Goal: Task Accomplishment & Management: Complete application form

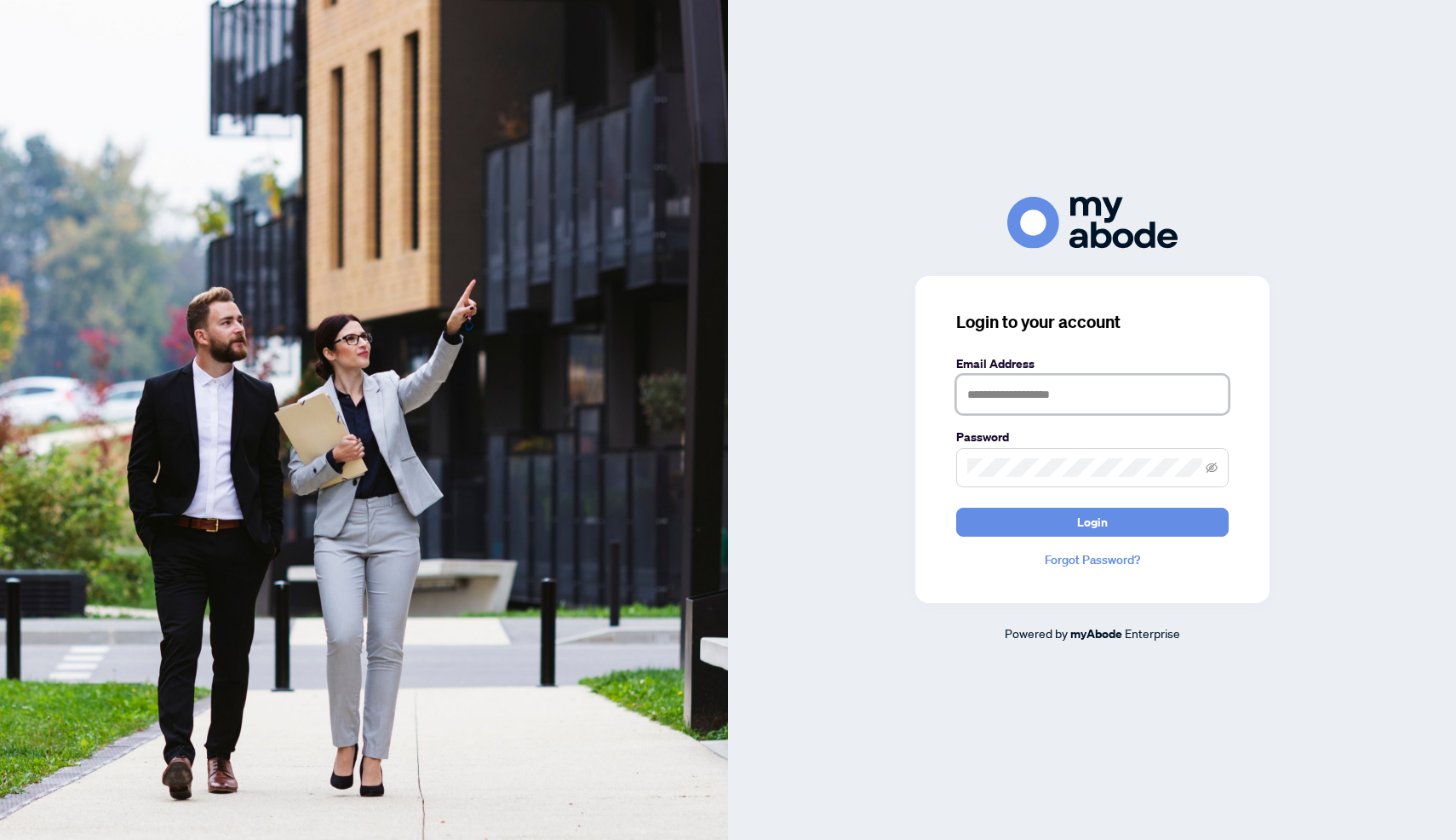
click at [997, 407] on input "text" at bounding box center [1093, 394] width 273 height 40
type input "**********"
click at [1082, 516] on span "Login" at bounding box center [1092, 522] width 31 height 27
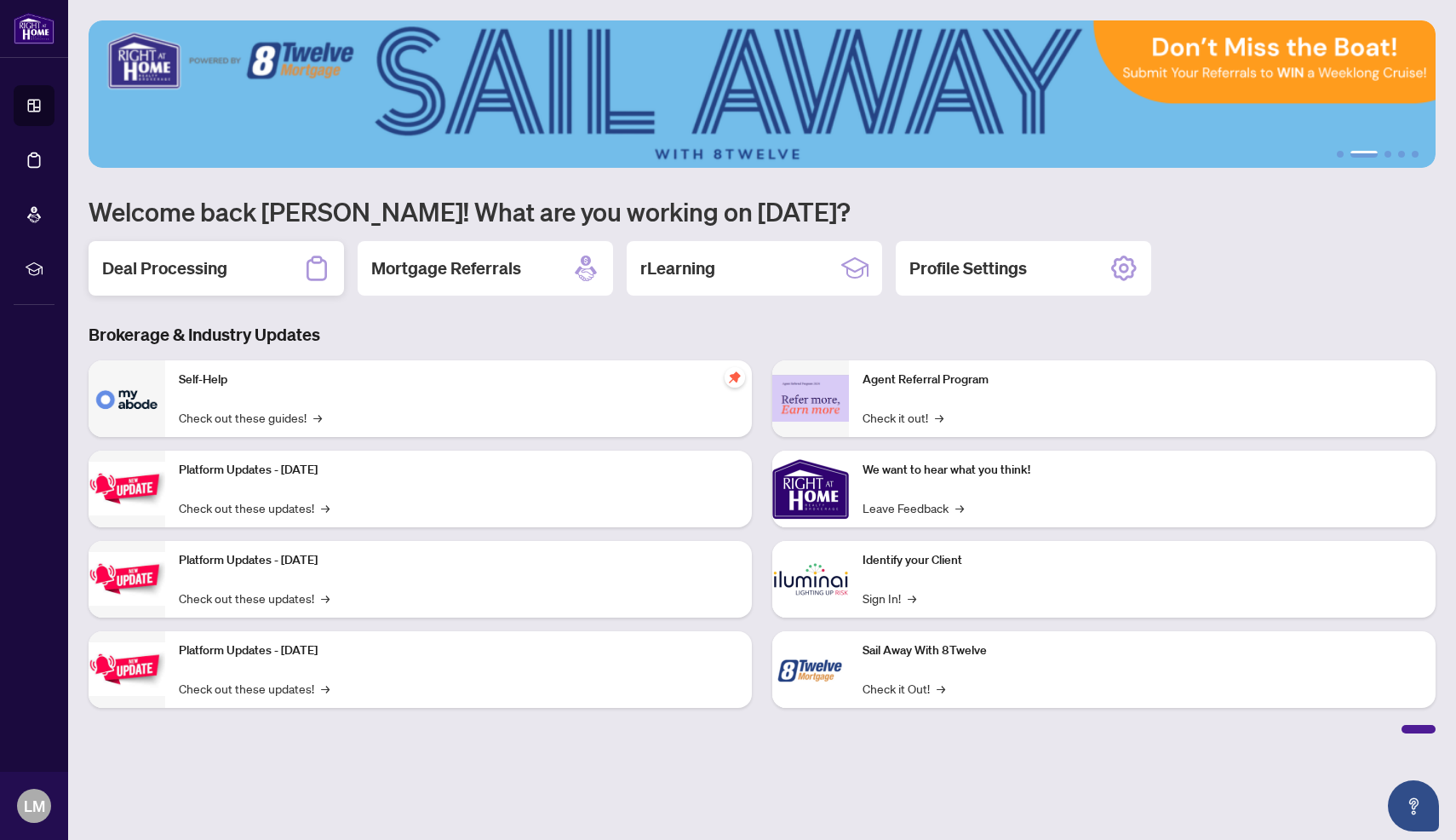
click at [236, 272] on div "Deal Processing" at bounding box center [216, 268] width 256 height 55
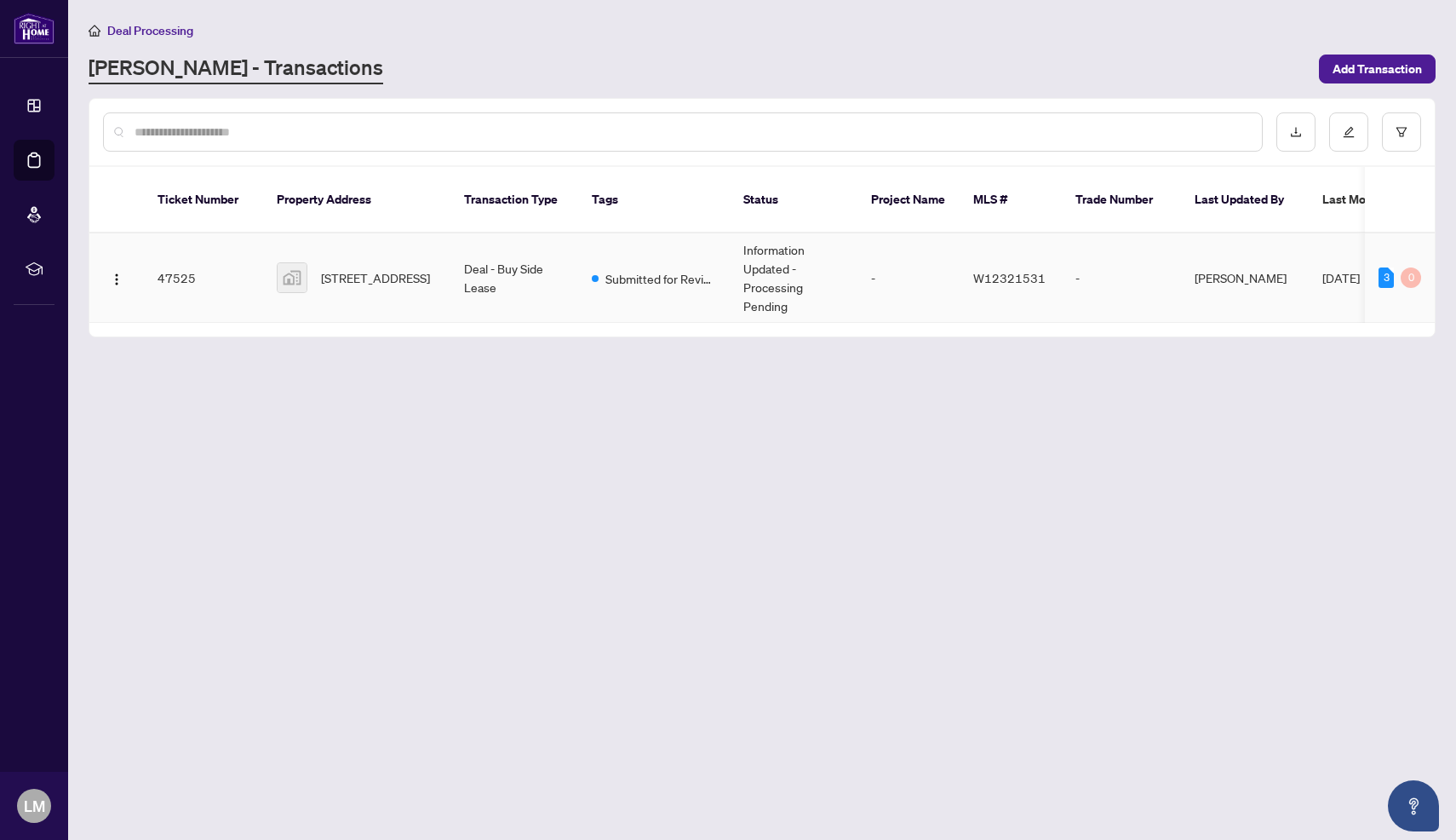
click at [778, 260] on td "Information Updated - Processing Pending" at bounding box center [794, 277] width 128 height 89
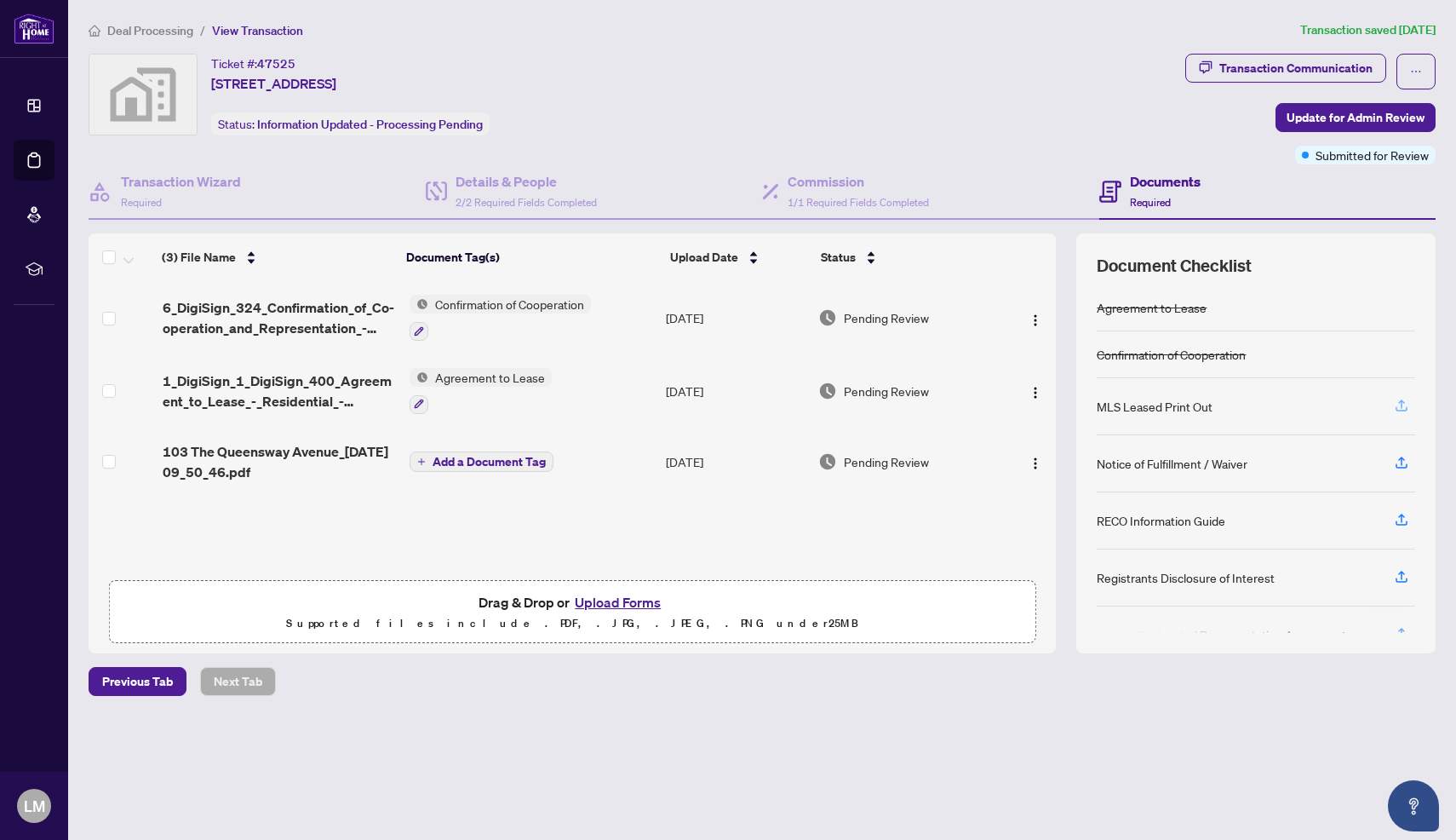
click at [1404, 404] on icon "button" at bounding box center [1401, 405] width 15 height 15
click at [1404, 398] on icon "button" at bounding box center [1401, 405] width 15 height 15
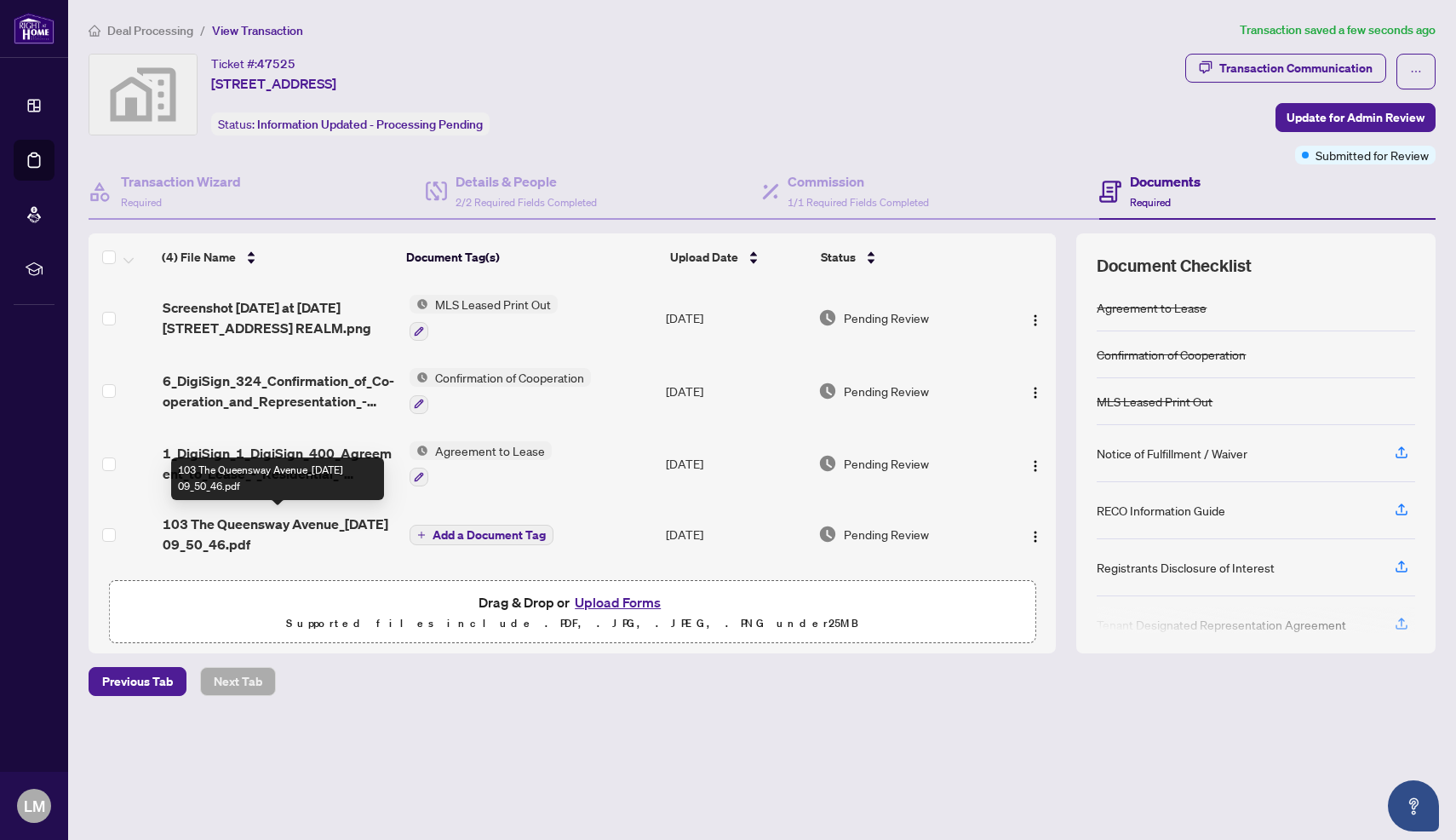
click at [199, 526] on span "103 The Queensway Avenue_[DATE] 09_50_46.pdf" at bounding box center [279, 533] width 233 height 40
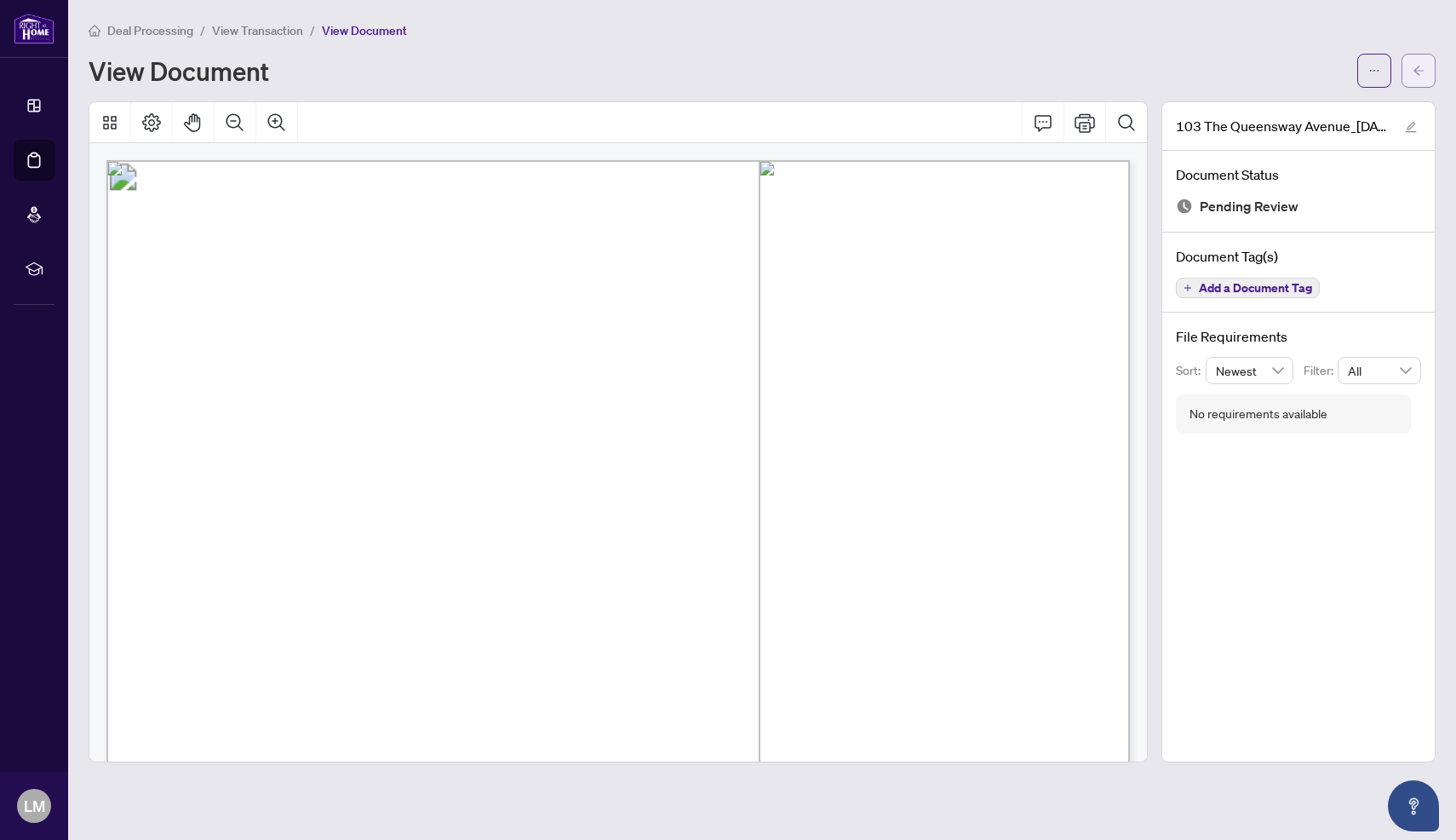
click at [1423, 64] on span "button" at bounding box center [1418, 71] width 12 height 27
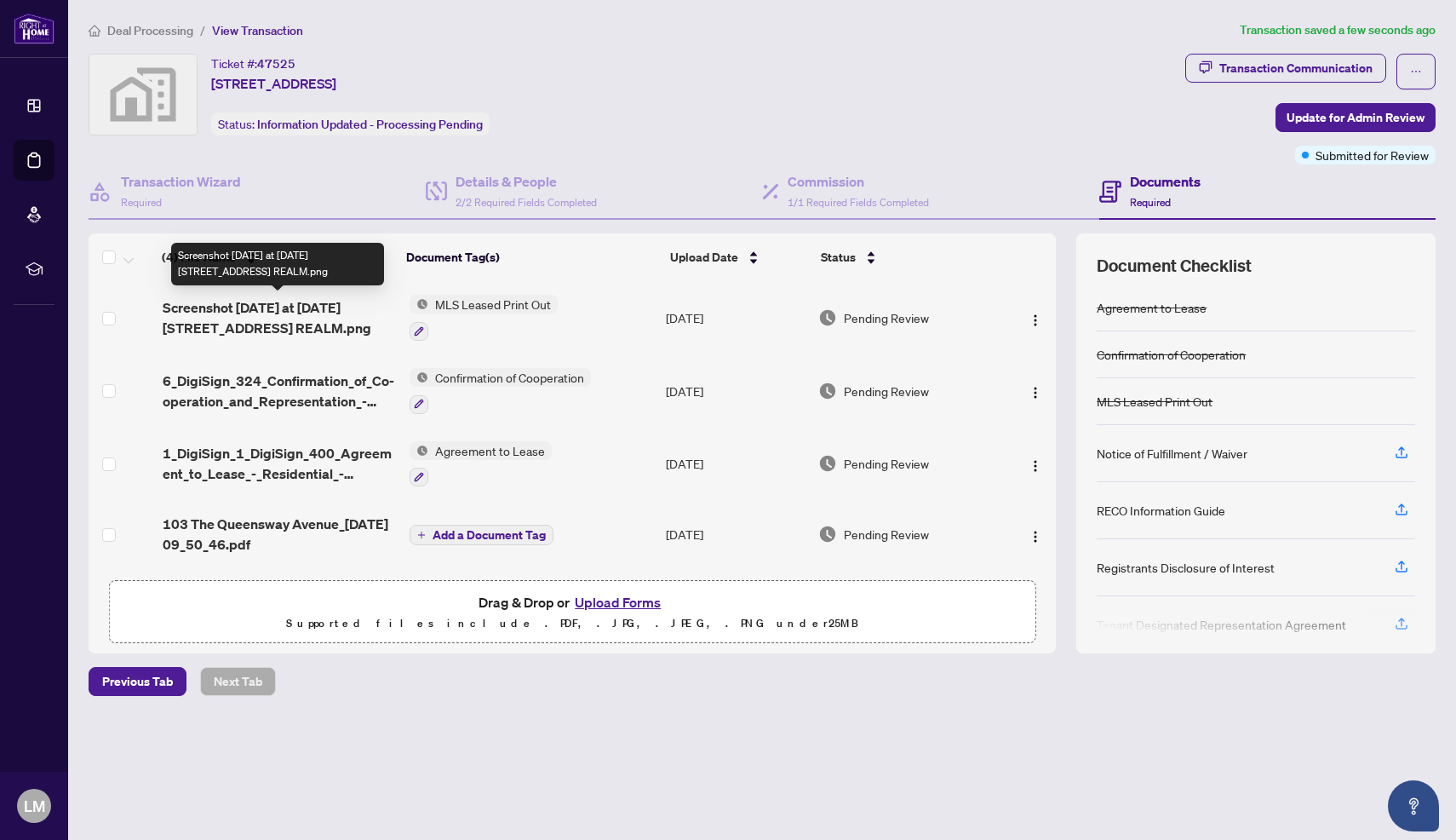
click at [339, 320] on span "Screenshot [DATE] at [DATE] [STREET_ADDRESS] REALM.png" at bounding box center [279, 317] width 233 height 40
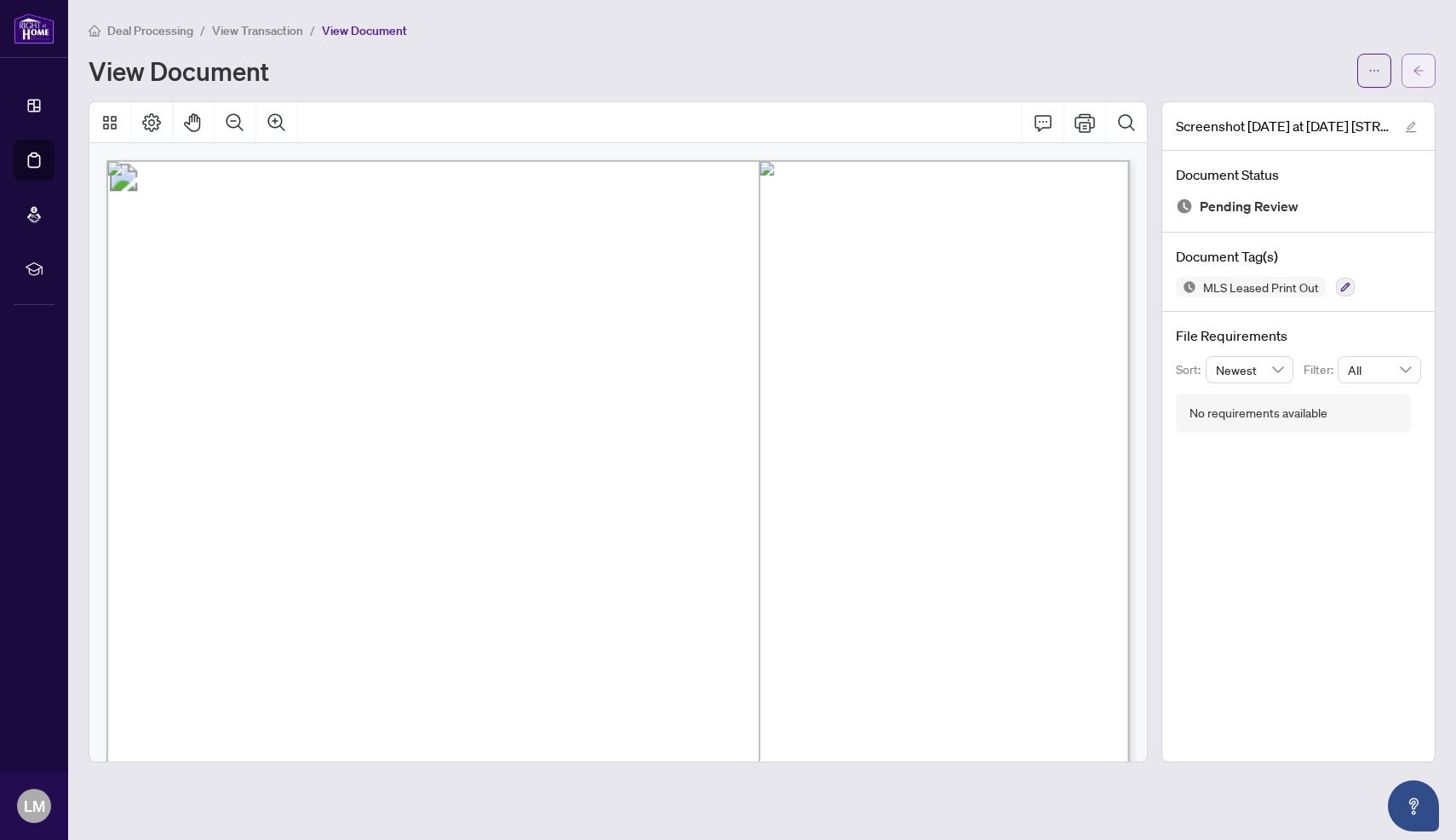
click at [1431, 71] on button "button" at bounding box center [1418, 71] width 34 height 34
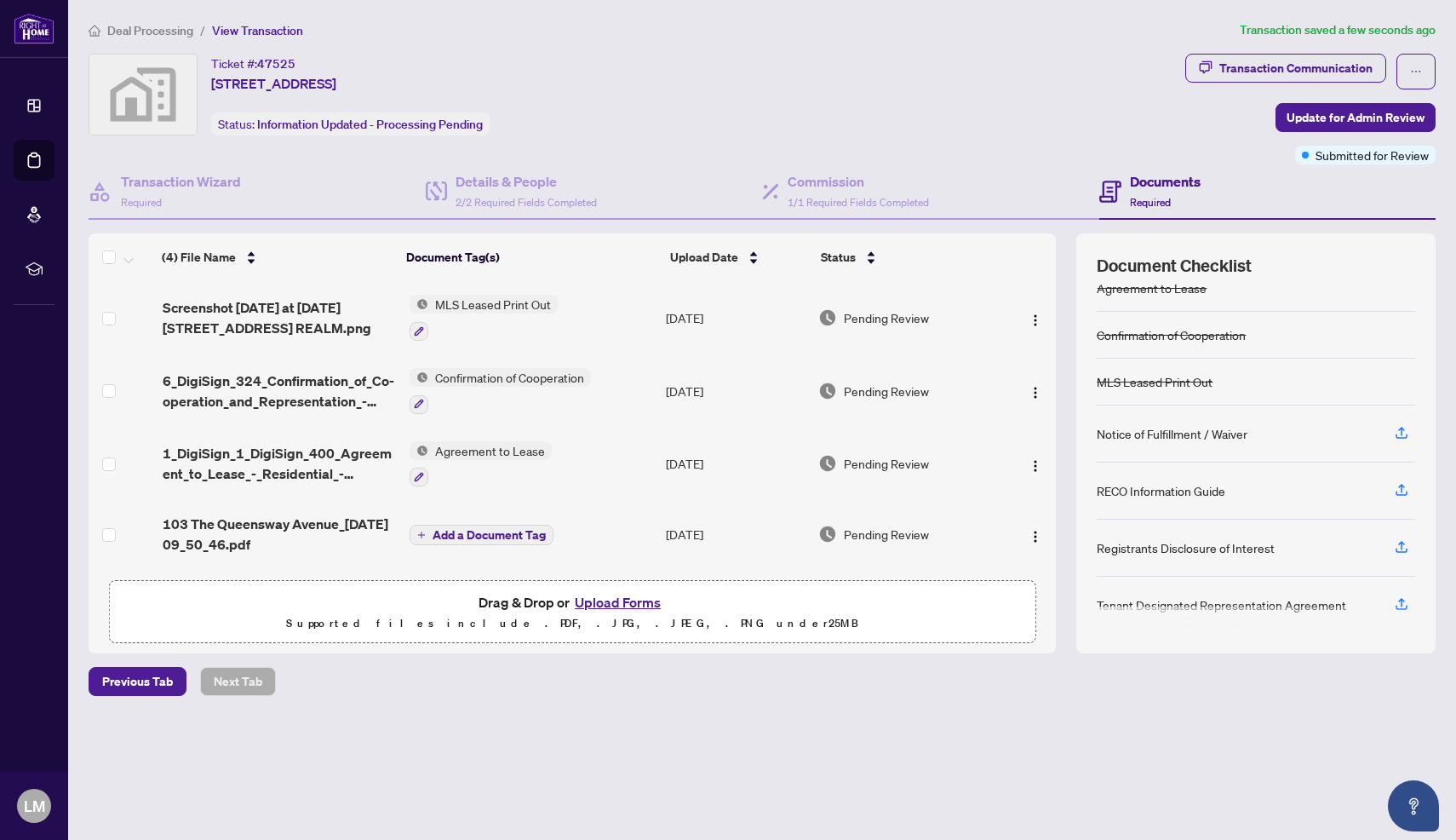
scroll to position [26, 0]
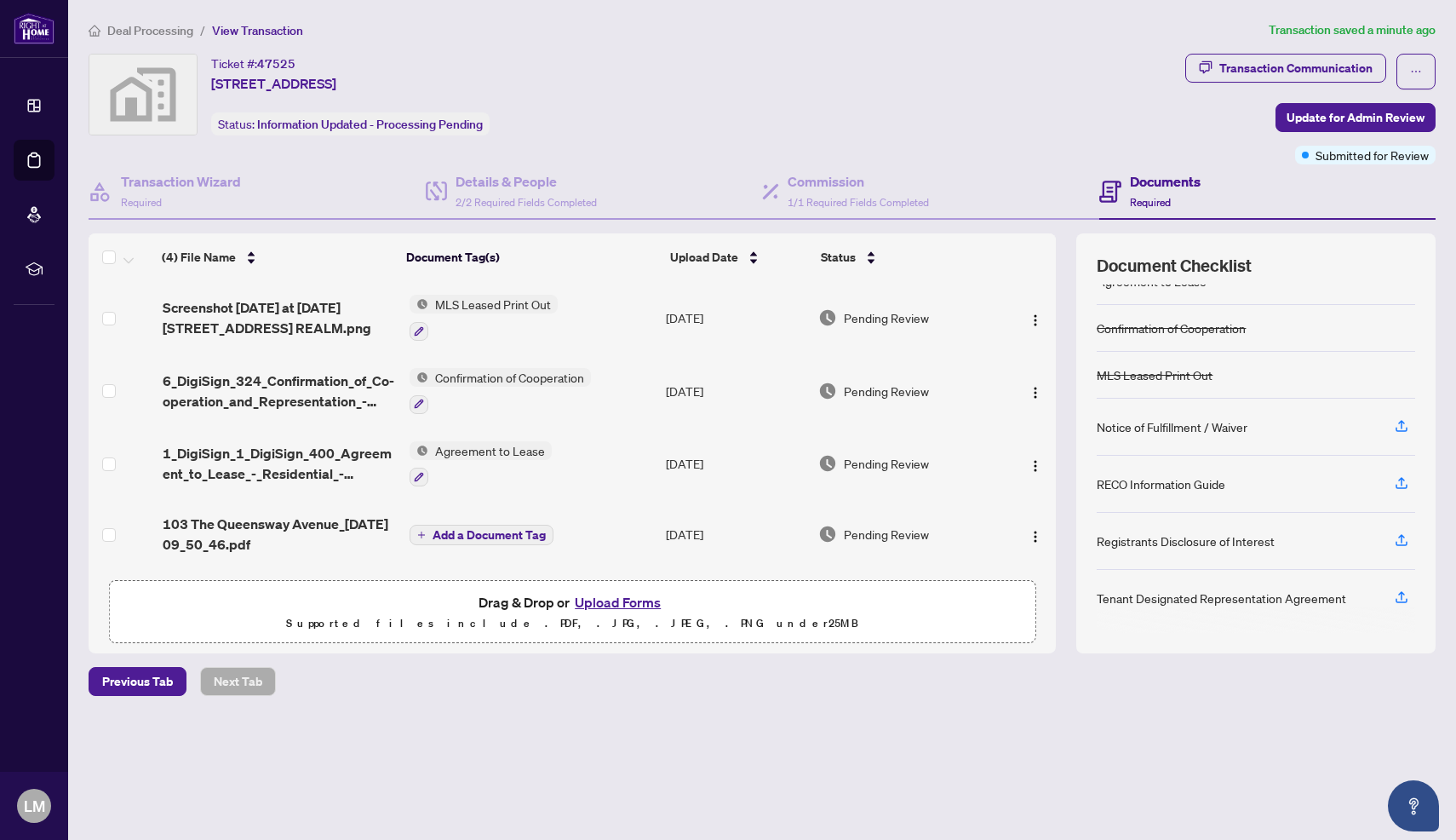
click at [256, 531] on span "103 The Queensway Avenue_[DATE] 09_50_46.pdf" at bounding box center [279, 533] width 233 height 40
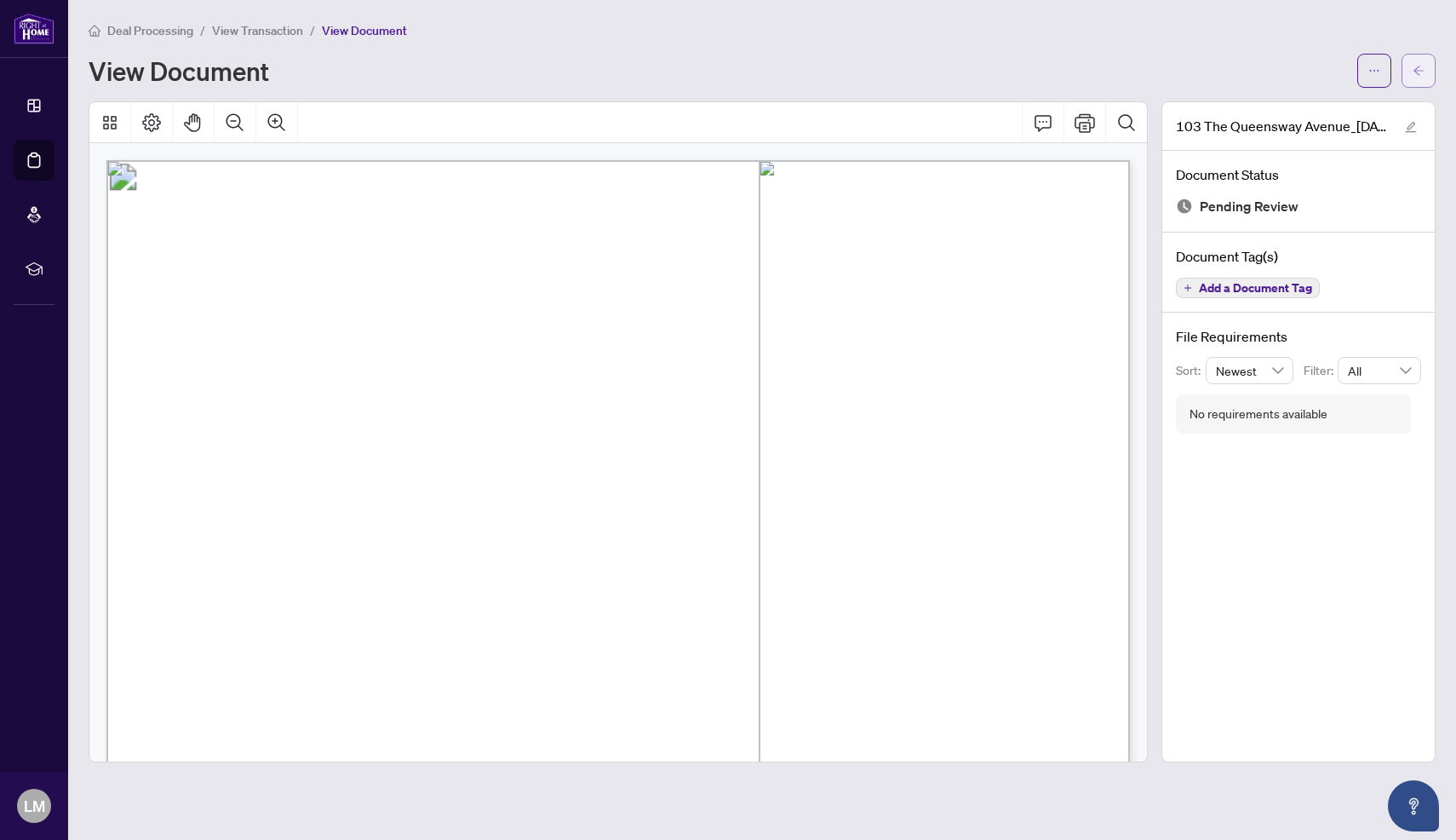
click at [1416, 75] on icon "arrow-left" at bounding box center [1418, 71] width 12 height 12
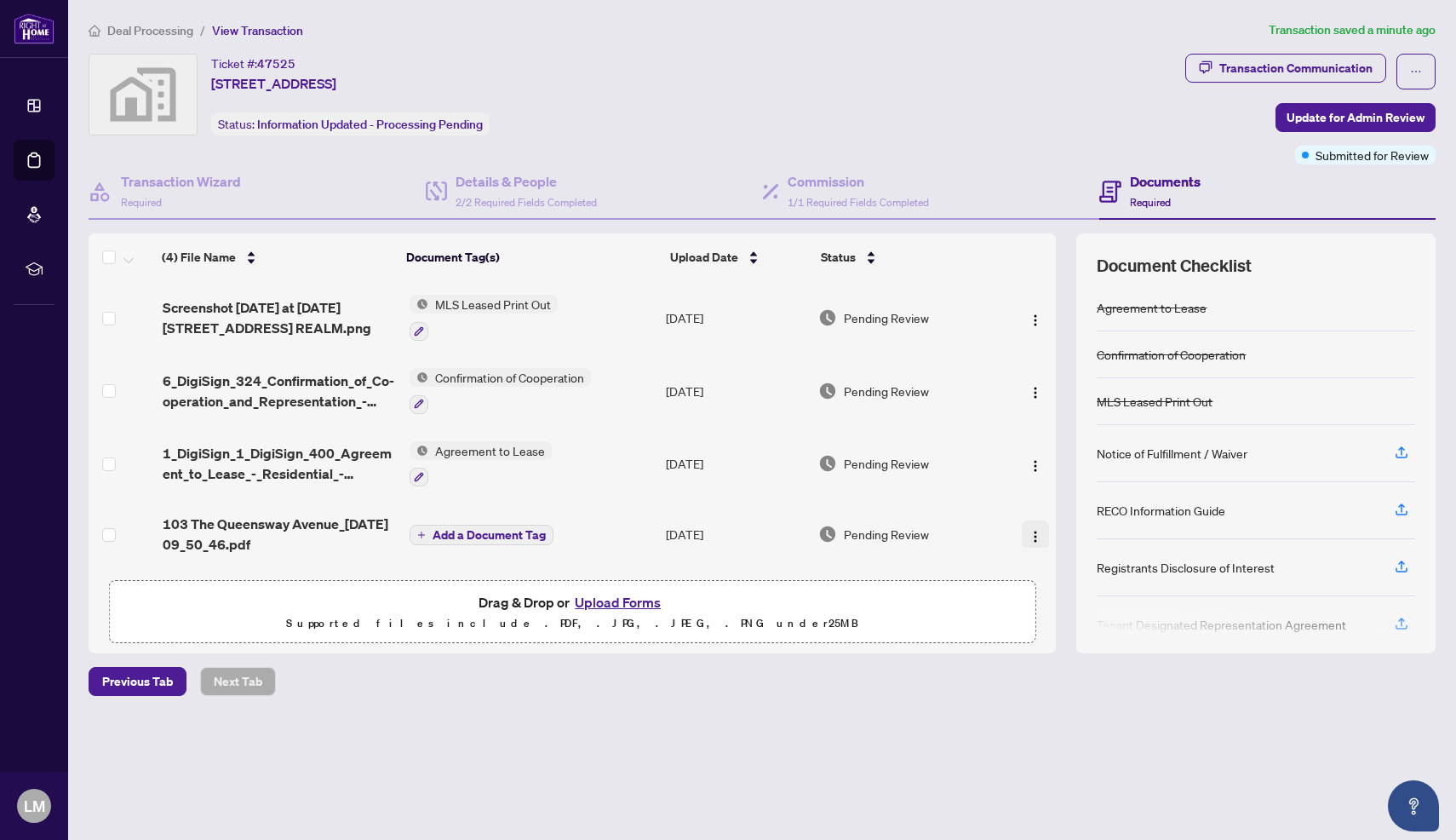
click at [1038, 534] on img "button" at bounding box center [1036, 536] width 13 height 13
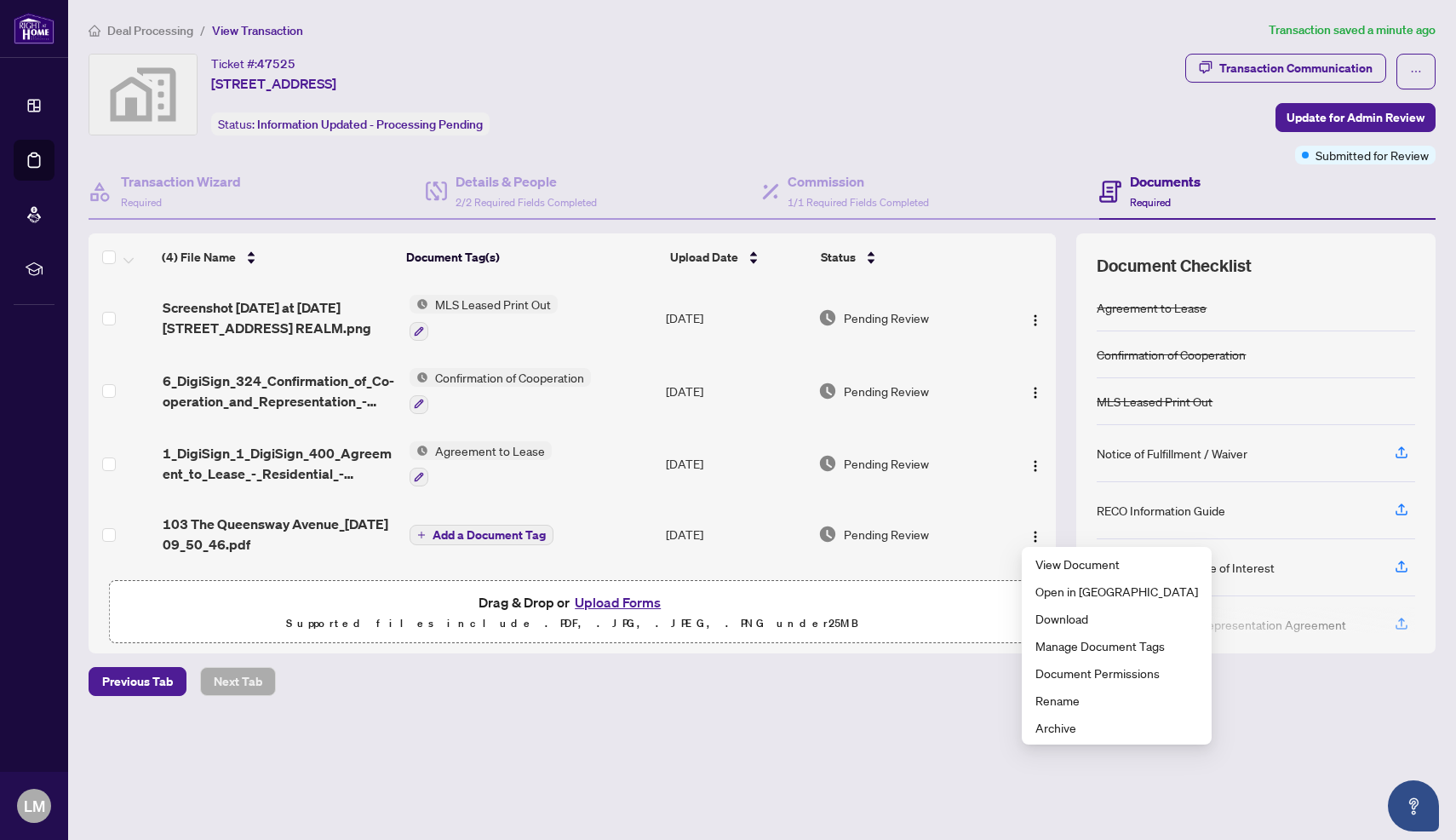
click at [1051, 515] on td at bounding box center [1029, 533] width 54 height 68
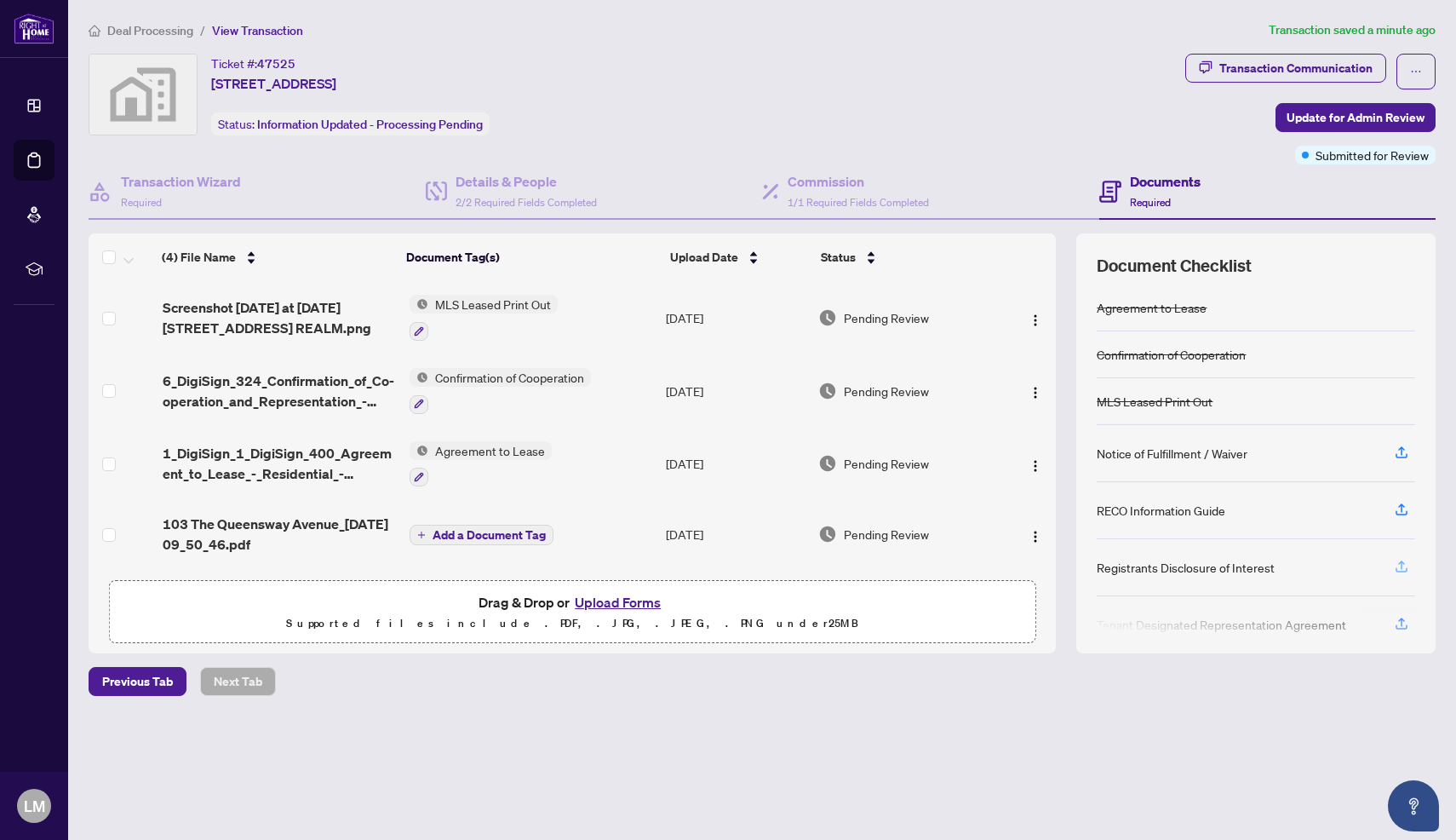
click at [1400, 563] on icon "button" at bounding box center [1401, 566] width 15 height 15
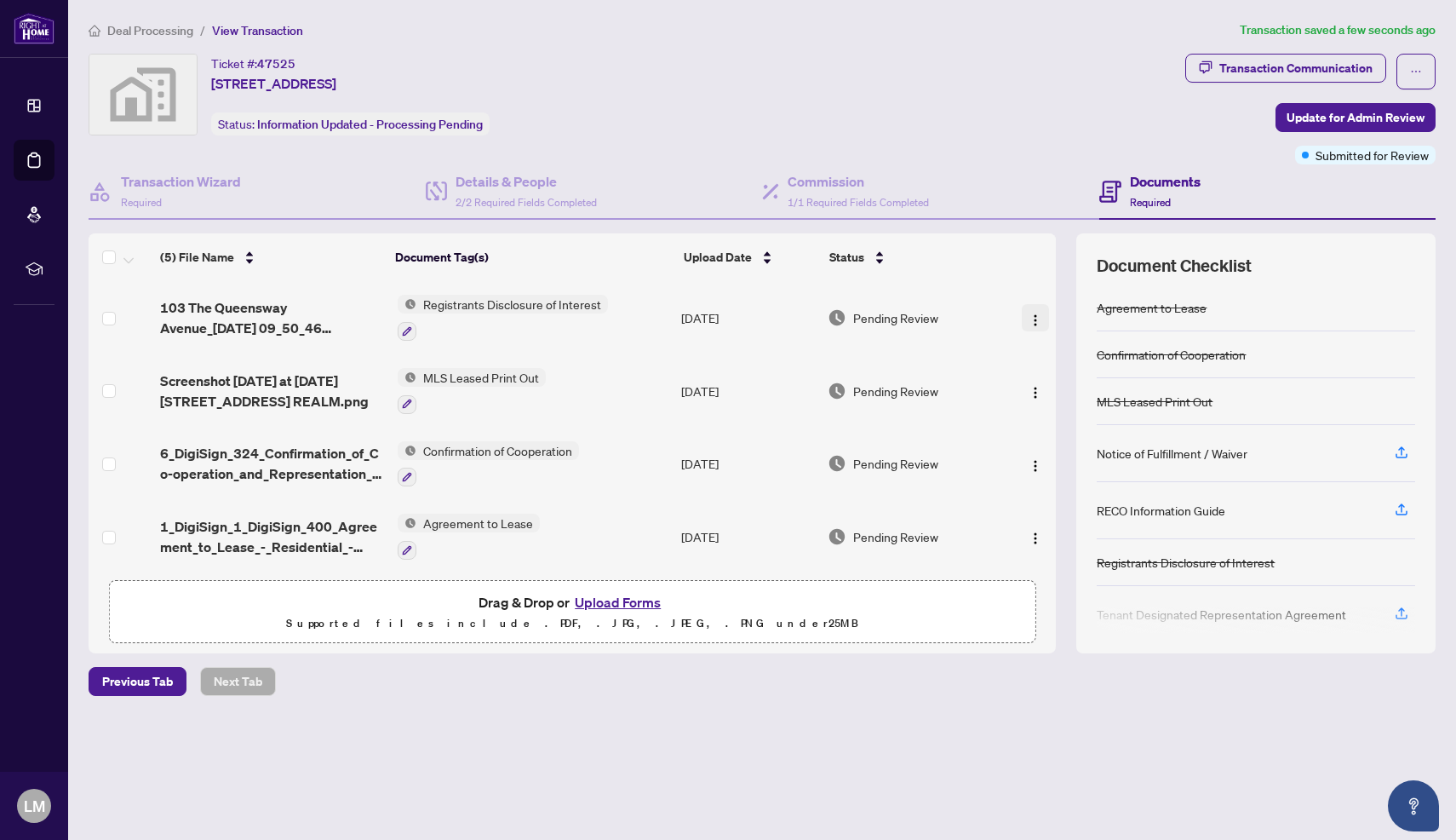
click at [1033, 313] on img "button" at bounding box center [1036, 320] width 13 height 13
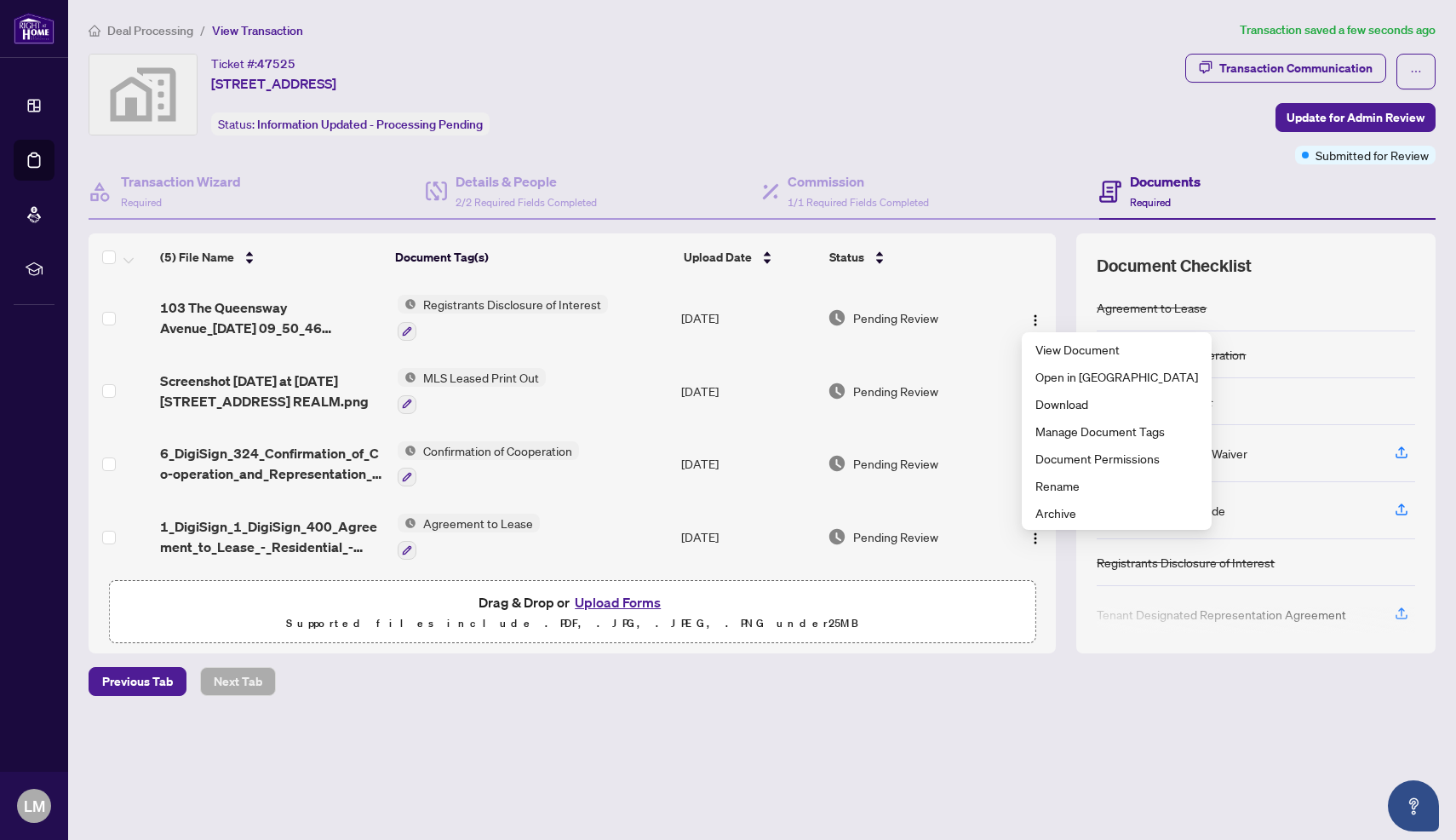
click at [1070, 255] on div "(5) File Name Document Tag(s) Upload Date Status 103 The Queensway Avenue_[DATE…" at bounding box center [762, 443] width 1347 height 420
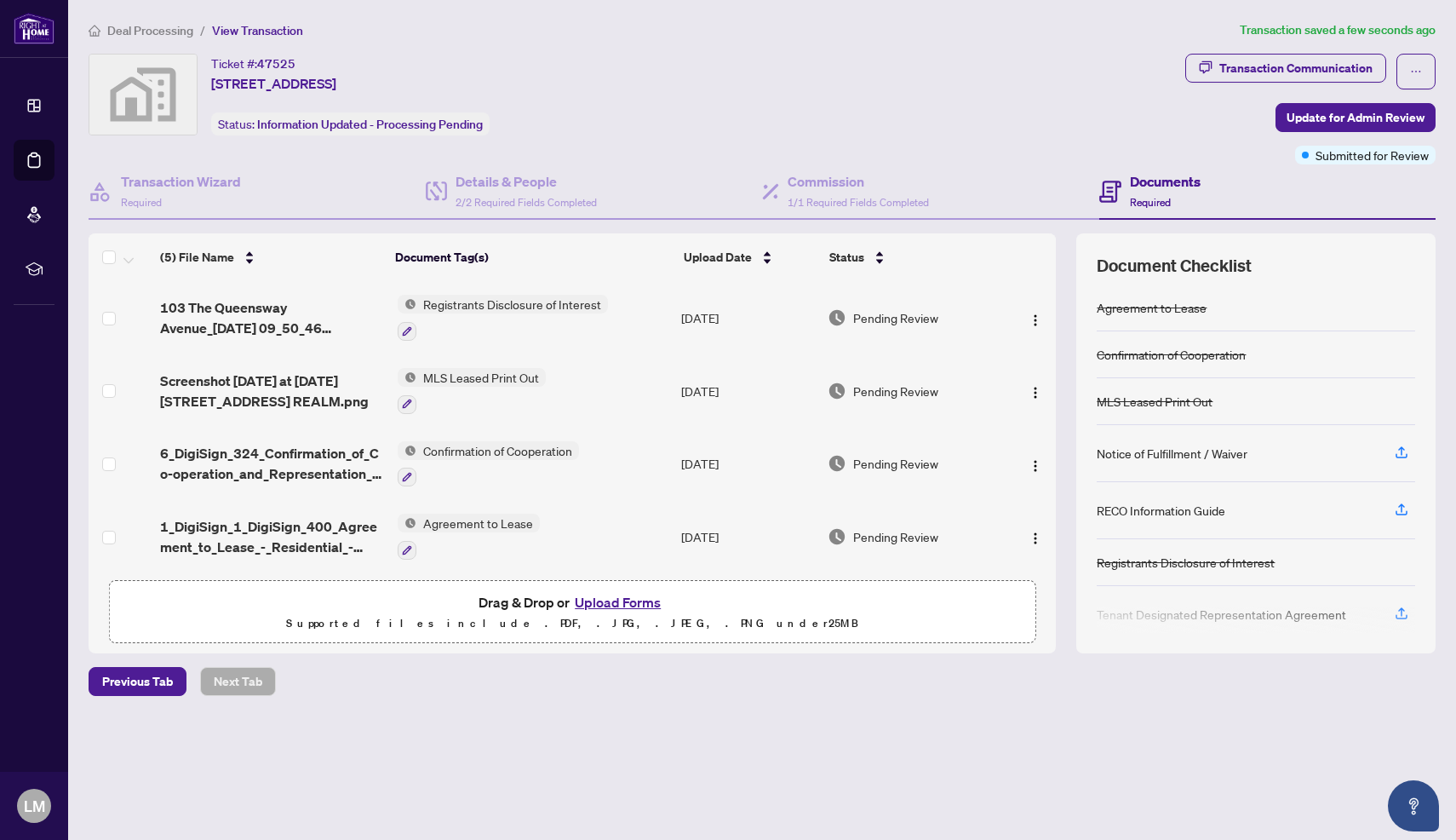
scroll to position [16, 0]
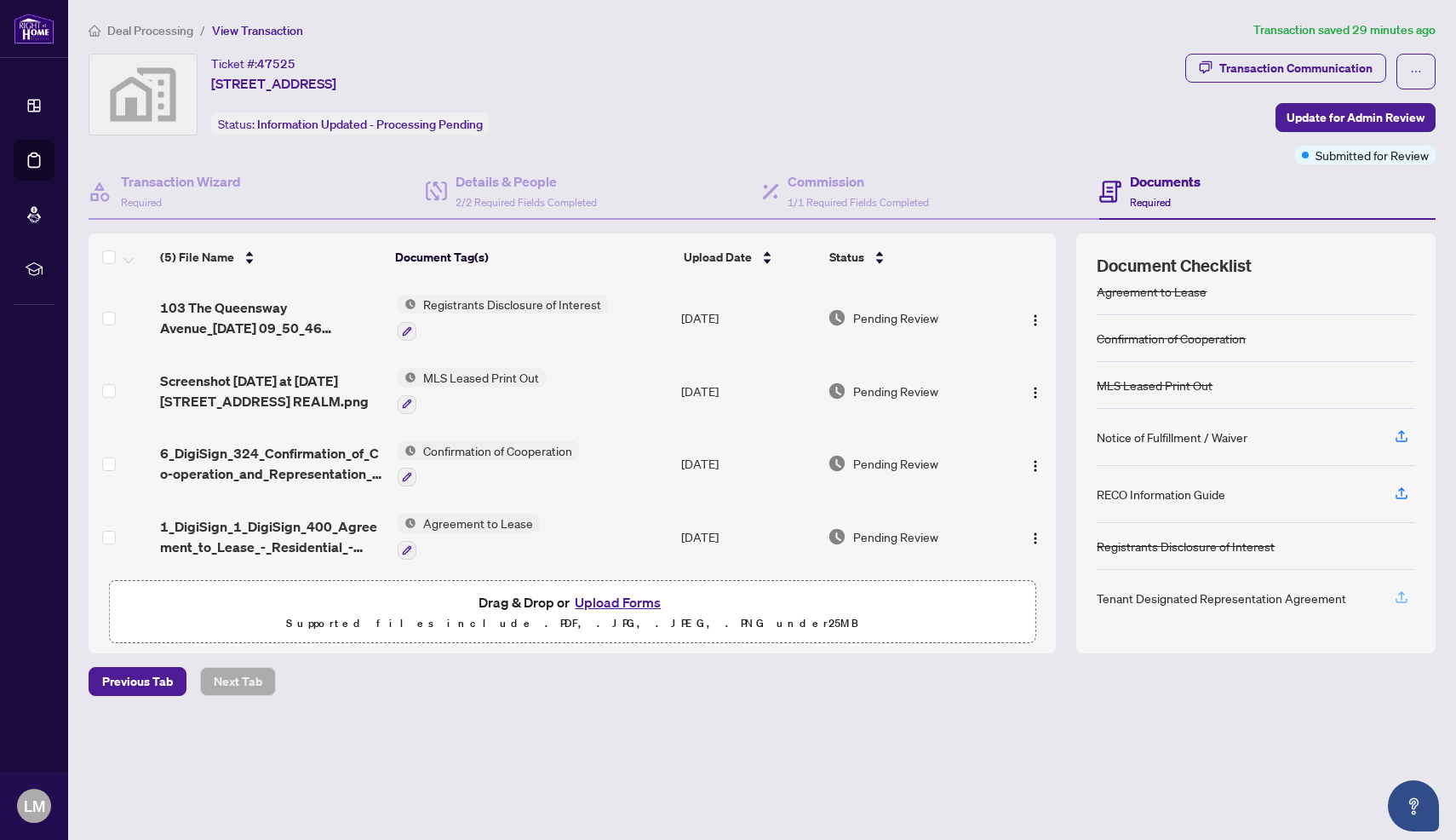
click at [1401, 596] on icon "button" at bounding box center [1401, 597] width 15 height 15
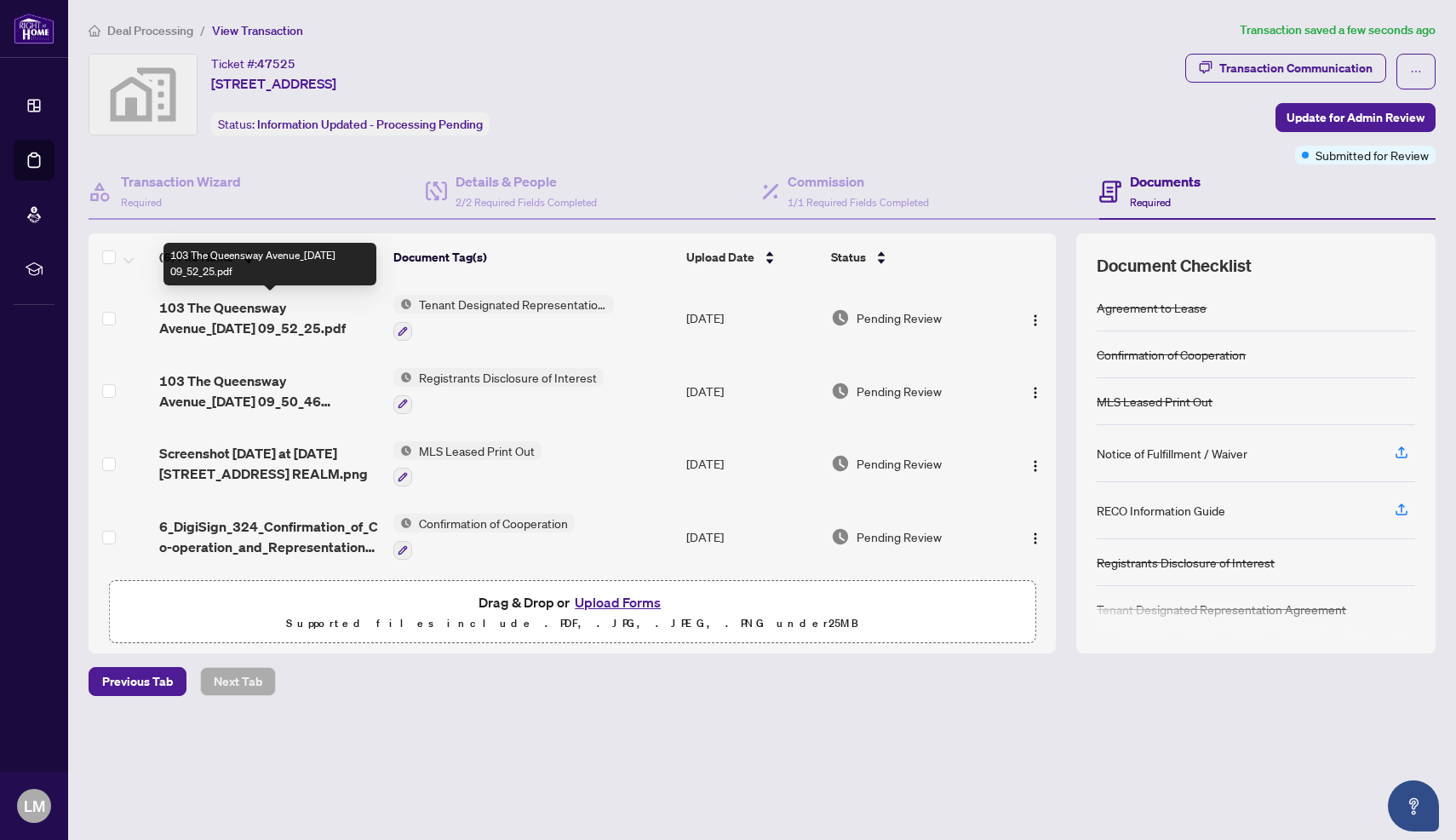
click at [239, 324] on span "103 The Queensway Avenue_[DATE] 09_52_25.pdf" at bounding box center [269, 317] width 220 height 40
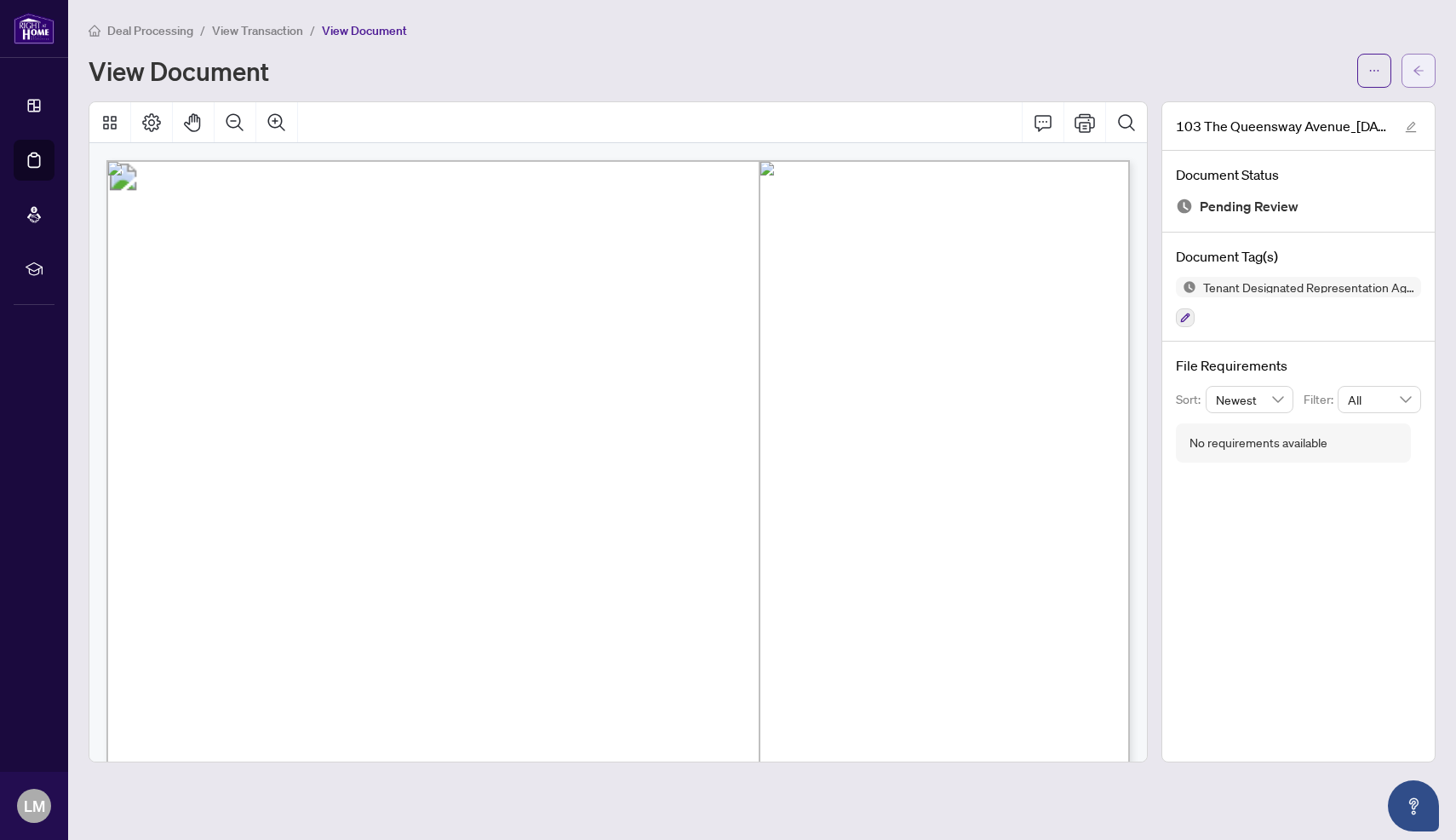
click at [1422, 73] on icon "arrow-left" at bounding box center [1418, 71] width 12 height 12
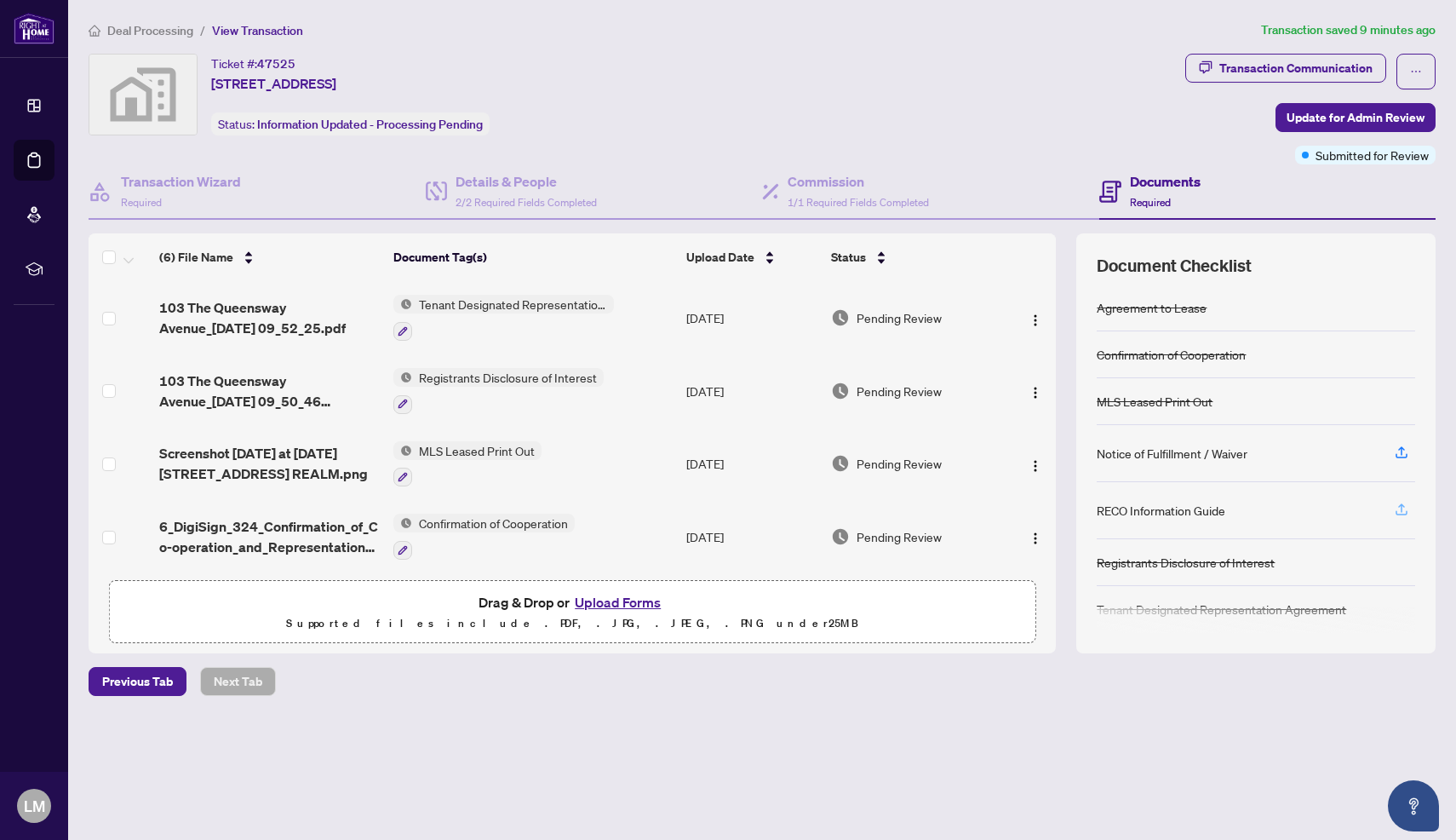
click at [1403, 514] on icon "button" at bounding box center [1401, 509] width 15 height 15
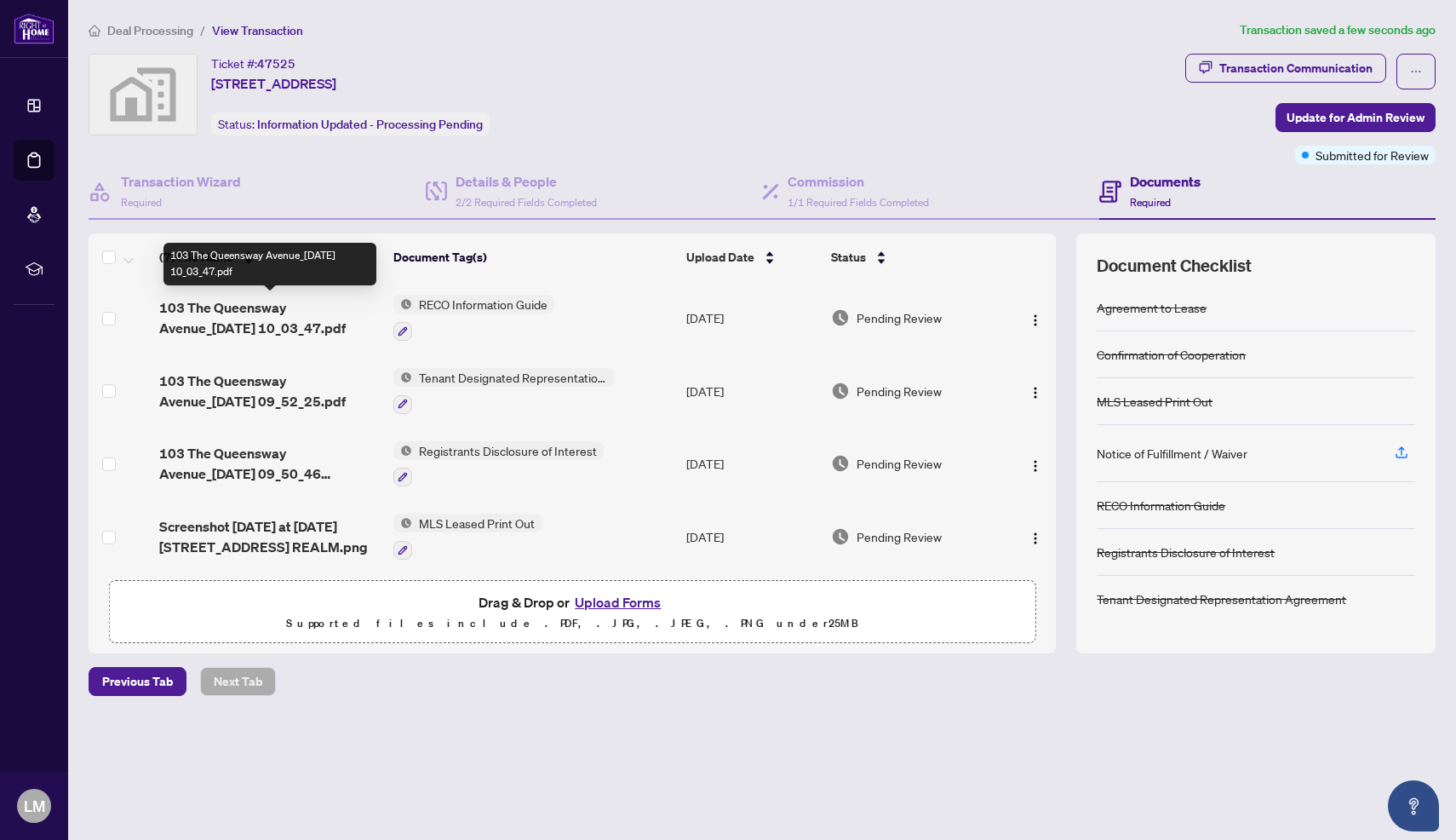
click at [256, 308] on span "103 The Queensway Avenue_[DATE] 10_03_47.pdf" at bounding box center [269, 317] width 220 height 40
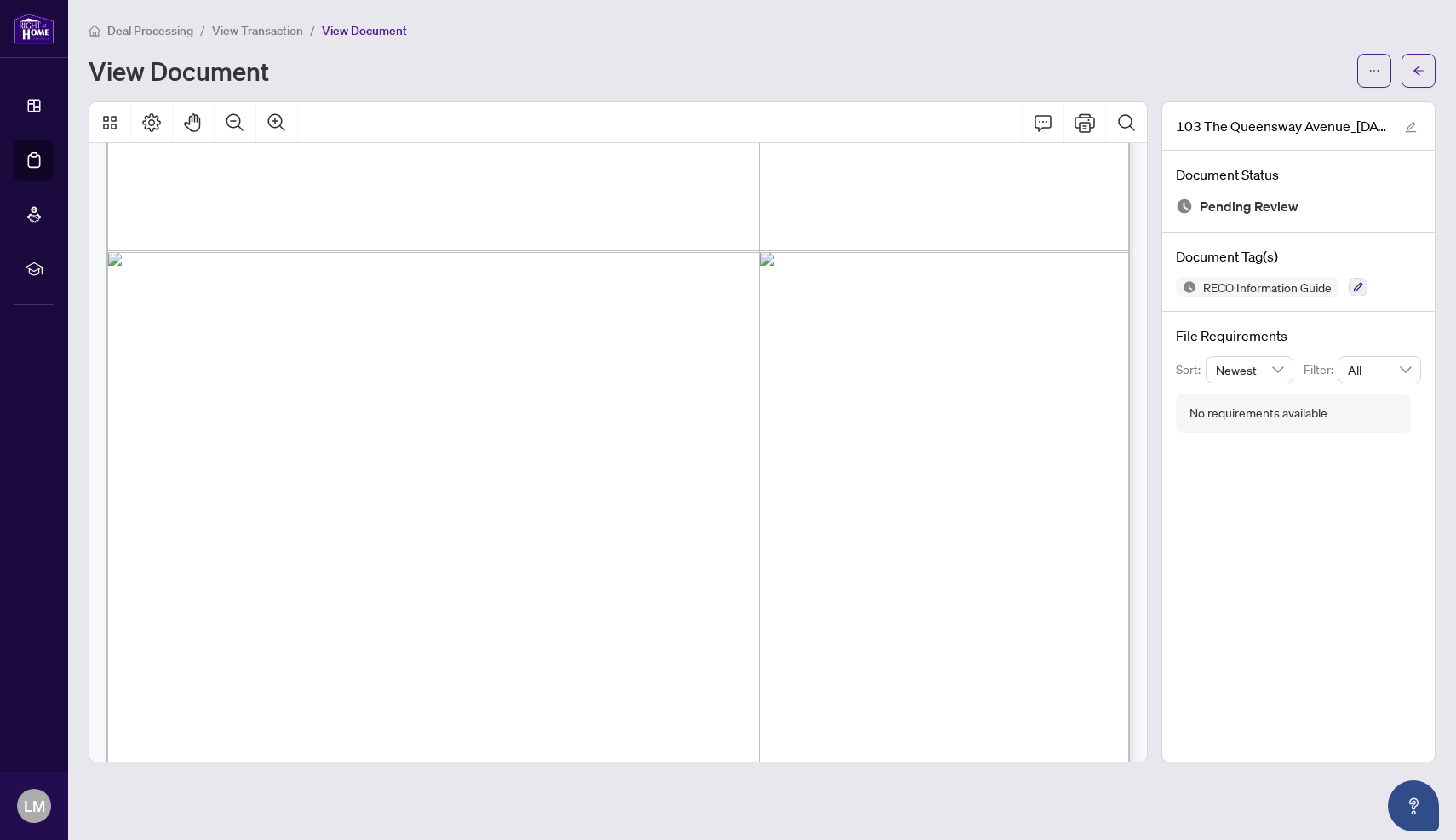
scroll to position [17040, 0]
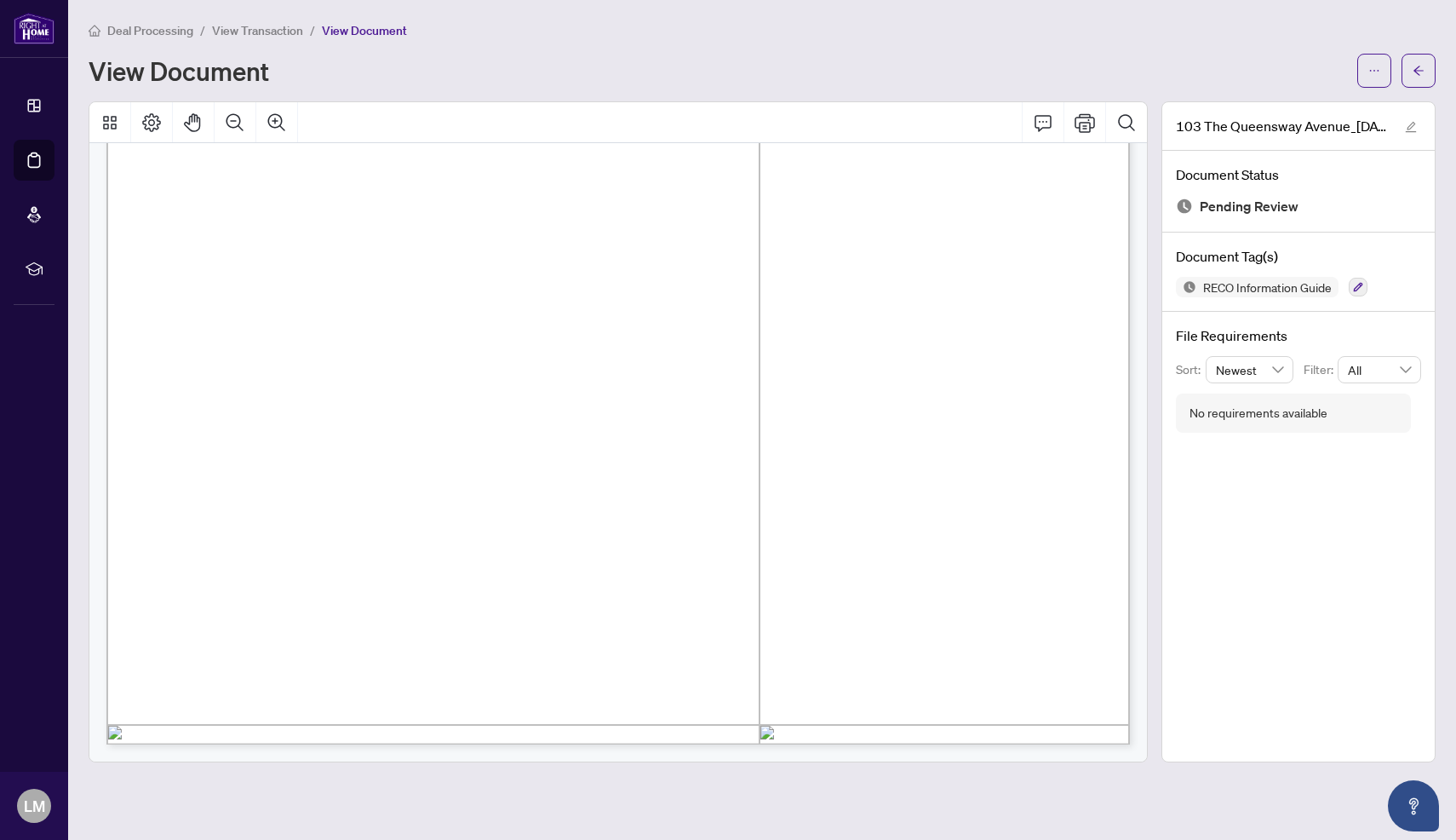
click at [1028, 64] on div "View Document" at bounding box center [718, 71] width 1258 height 27
click at [1432, 75] on button "button" at bounding box center [1418, 71] width 34 height 34
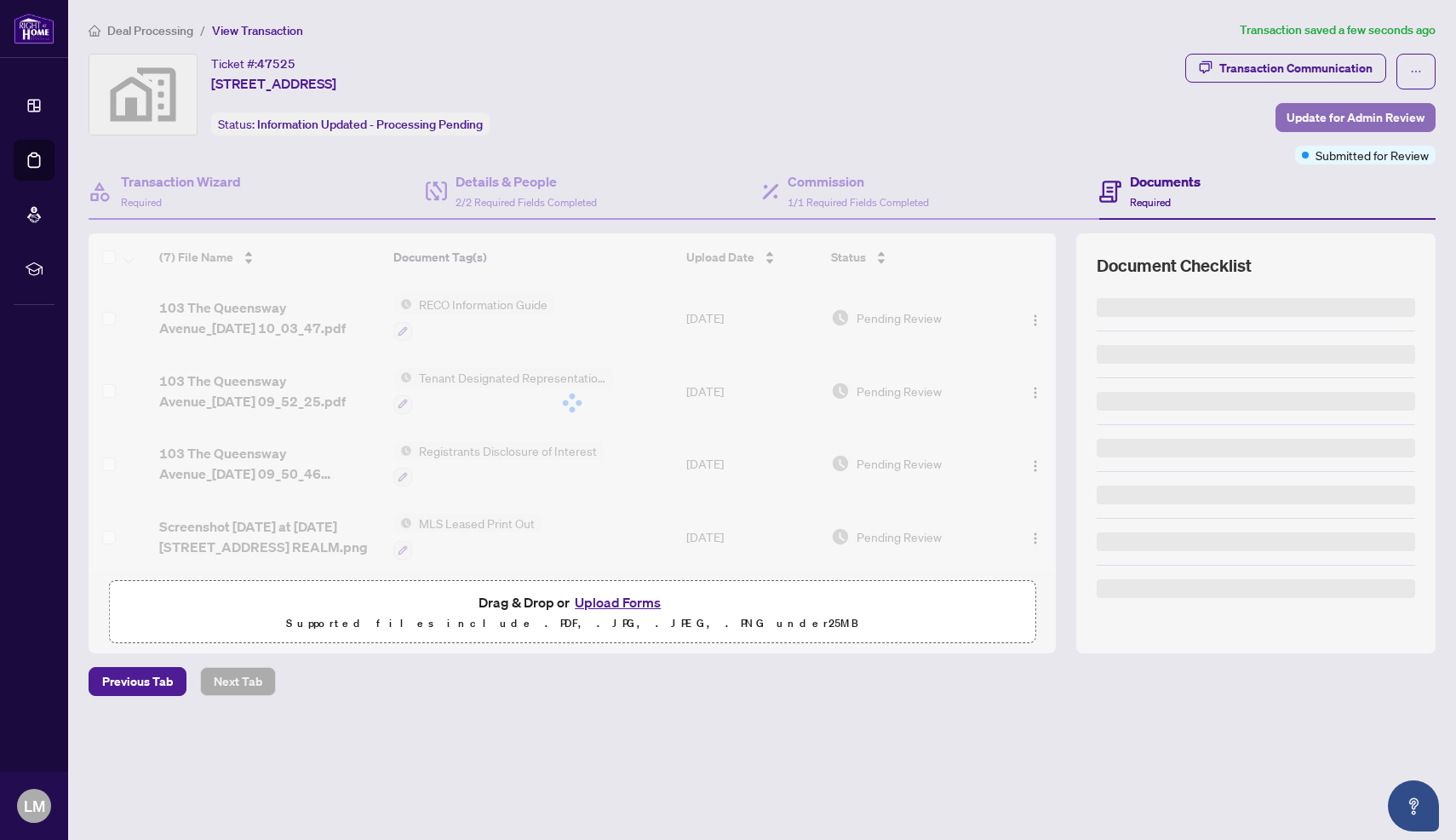
click at [1337, 114] on span "Update for Admin Review" at bounding box center [1355, 117] width 138 height 27
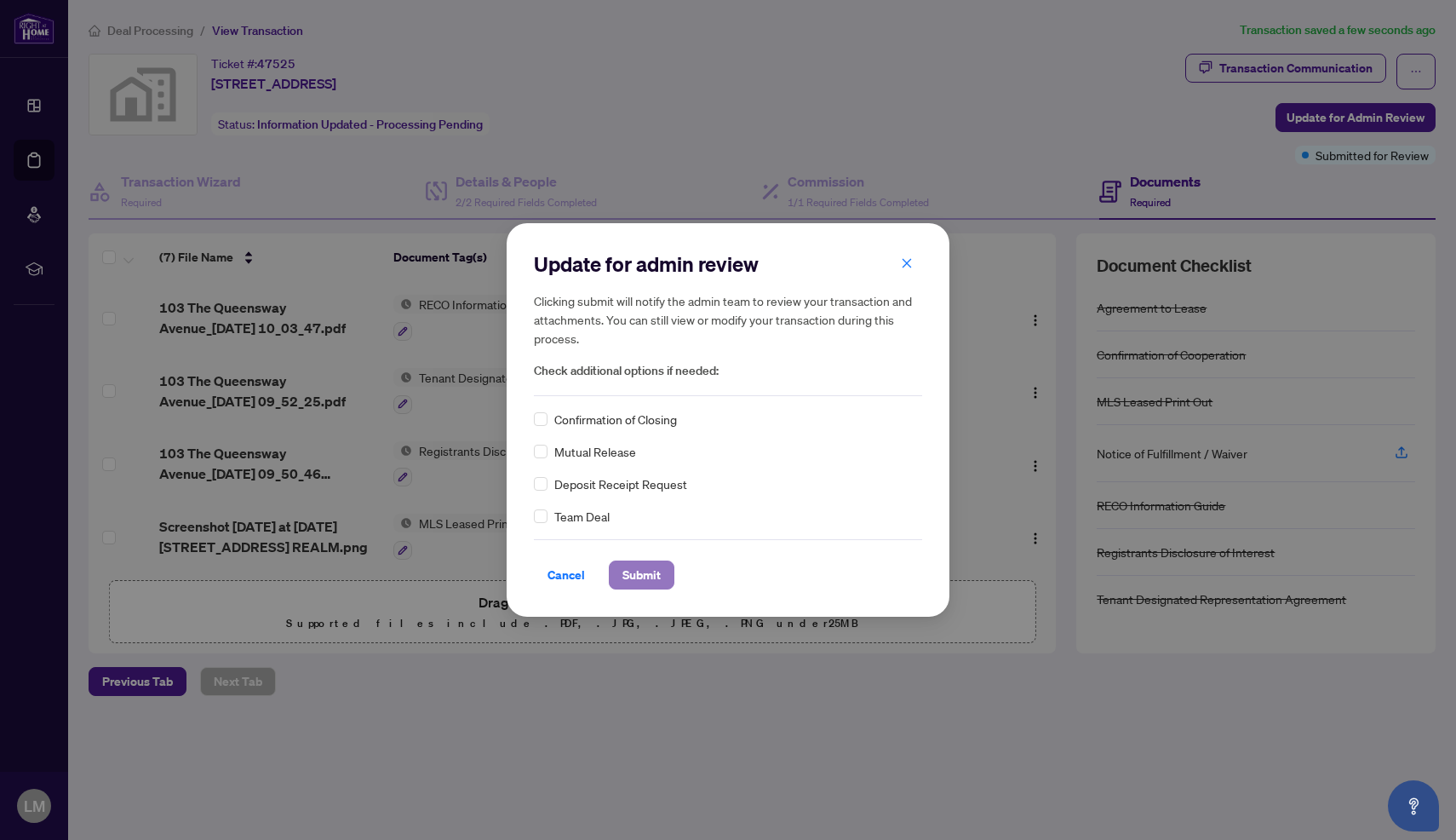
click at [639, 575] on span "Submit" at bounding box center [641, 575] width 39 height 27
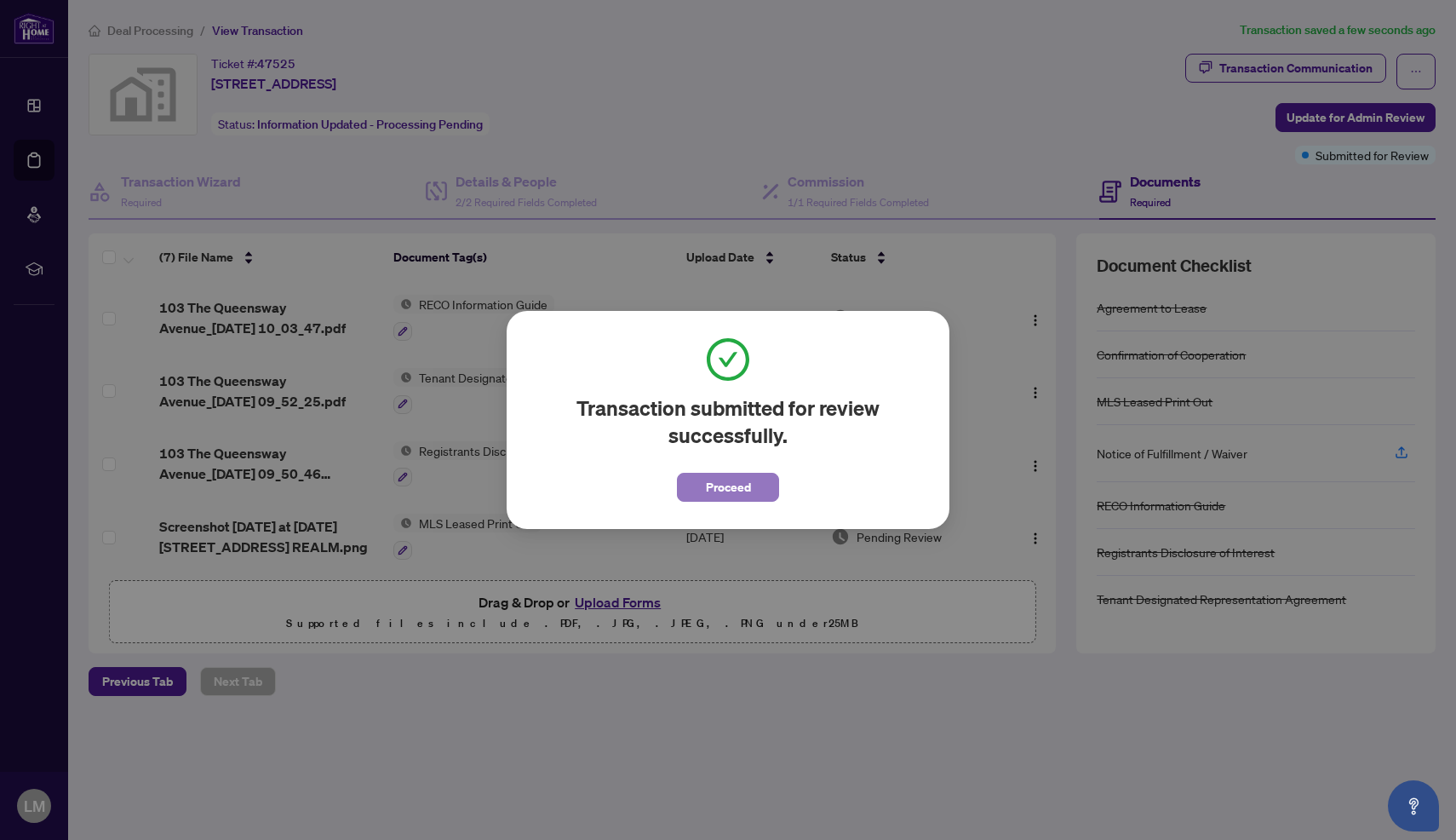
click at [742, 485] on span "Proceed" at bounding box center [729, 486] width 45 height 27
